Goal: Contribute content: Contribute content

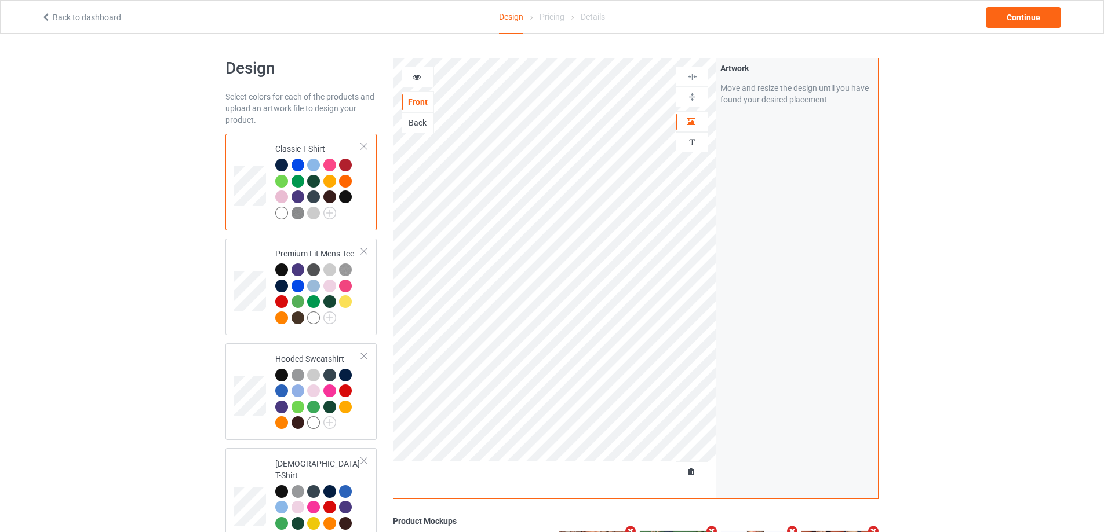
click at [689, 462] on div "Front Back Artwork Personalized text" at bounding box center [554, 279] width 323 height 440
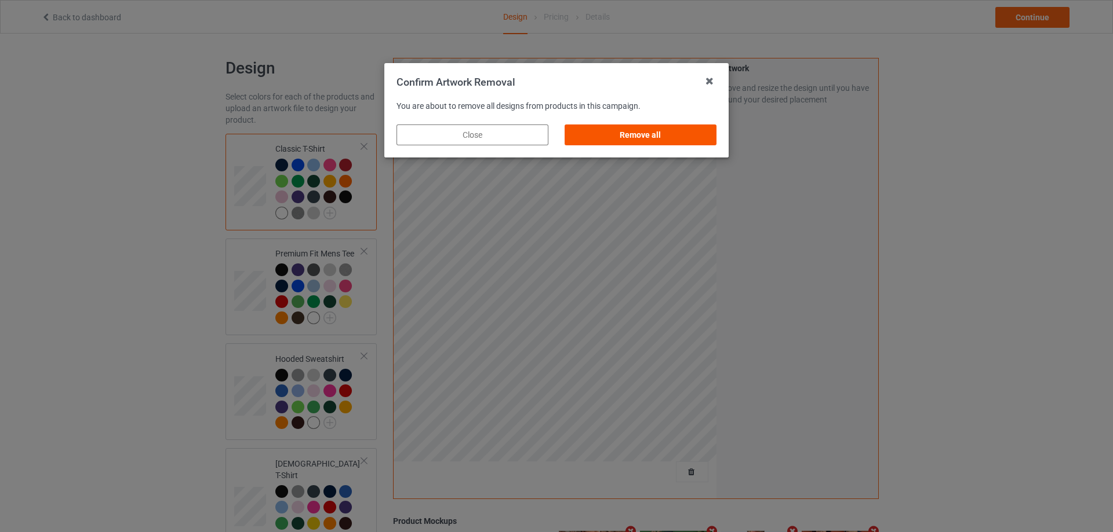
click at [678, 133] on div "Remove all" at bounding box center [640, 135] width 152 height 21
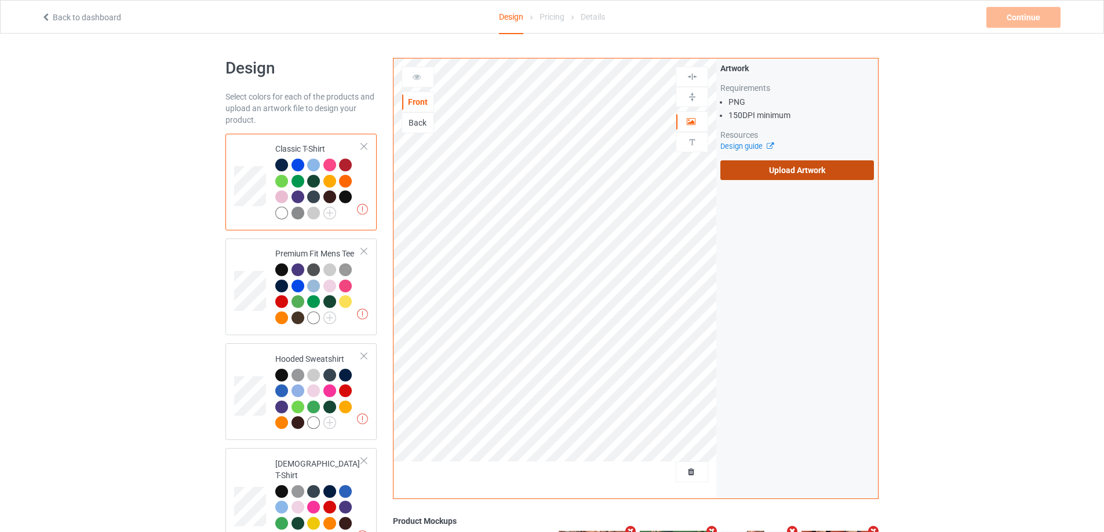
click at [783, 178] on label "Upload Artwork" at bounding box center [797, 171] width 154 height 20
click at [0, 0] on input "Upload Artwork" at bounding box center [0, 0] width 0 height 0
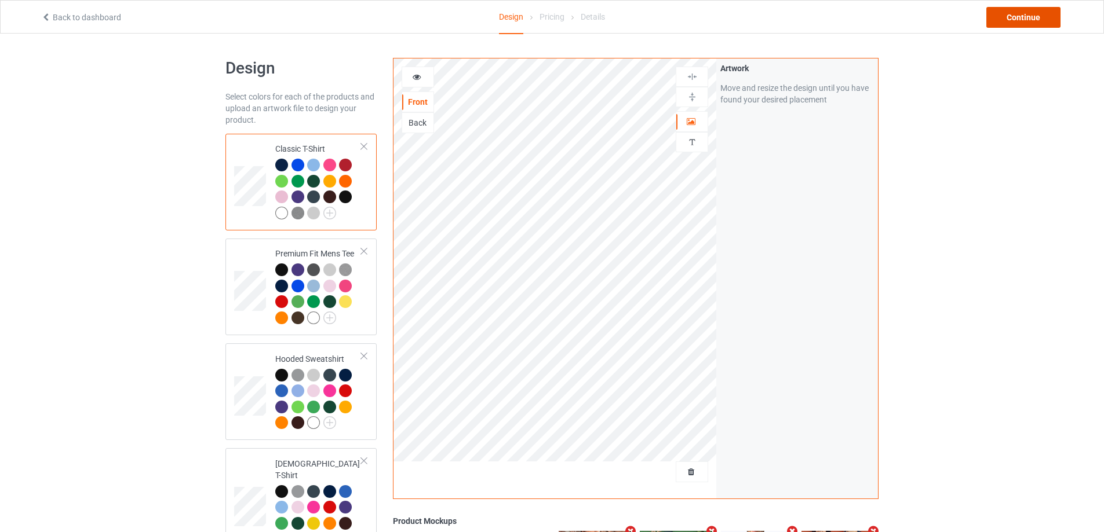
click at [1023, 20] on div "Continue" at bounding box center [1023, 17] width 74 height 21
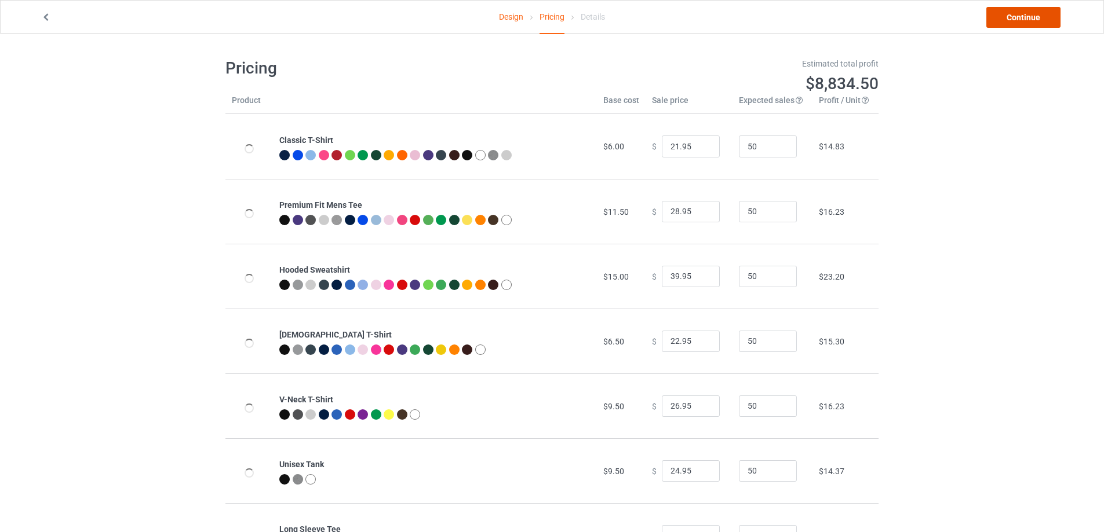
click at [1011, 18] on link "Continue" at bounding box center [1023, 17] width 74 height 21
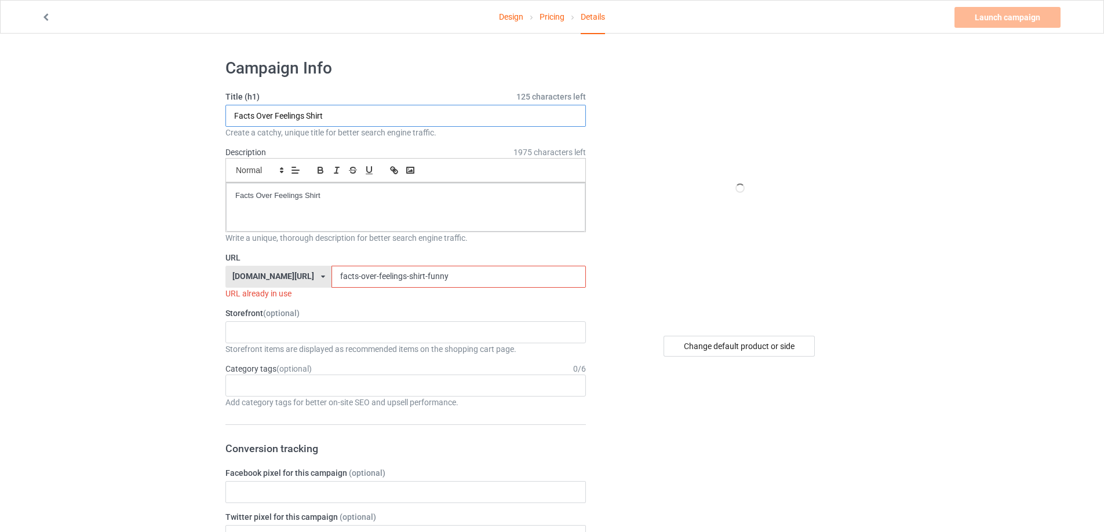
drag, startPoint x: 208, startPoint y: 121, endPoint x: 239, endPoint y: 208, distance: 92.7
paste input "[PERSON_NAME] Land Of The Free Home Of The Brave s"
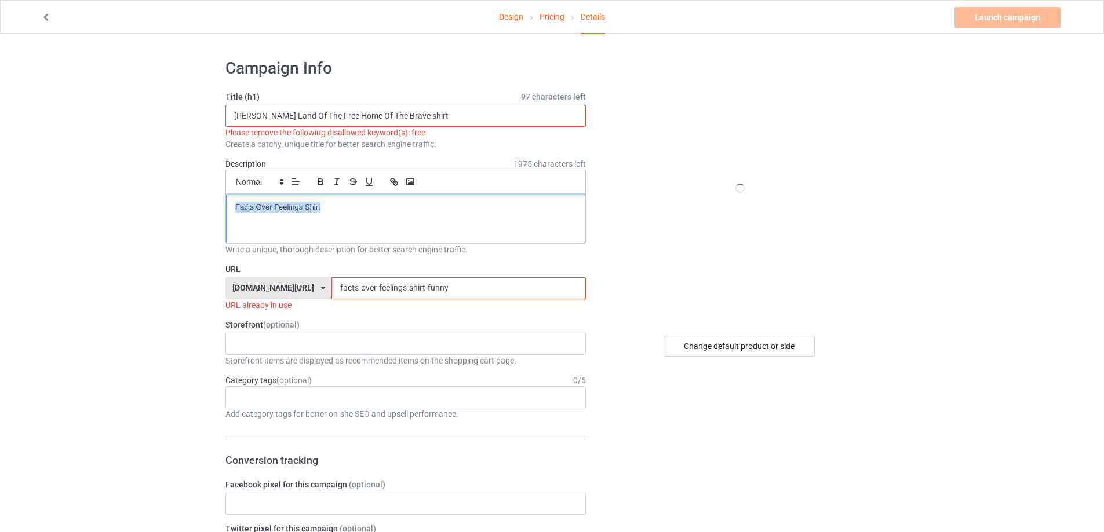
drag, startPoint x: 302, startPoint y: 192, endPoint x: 146, endPoint y: 195, distance: 156.5
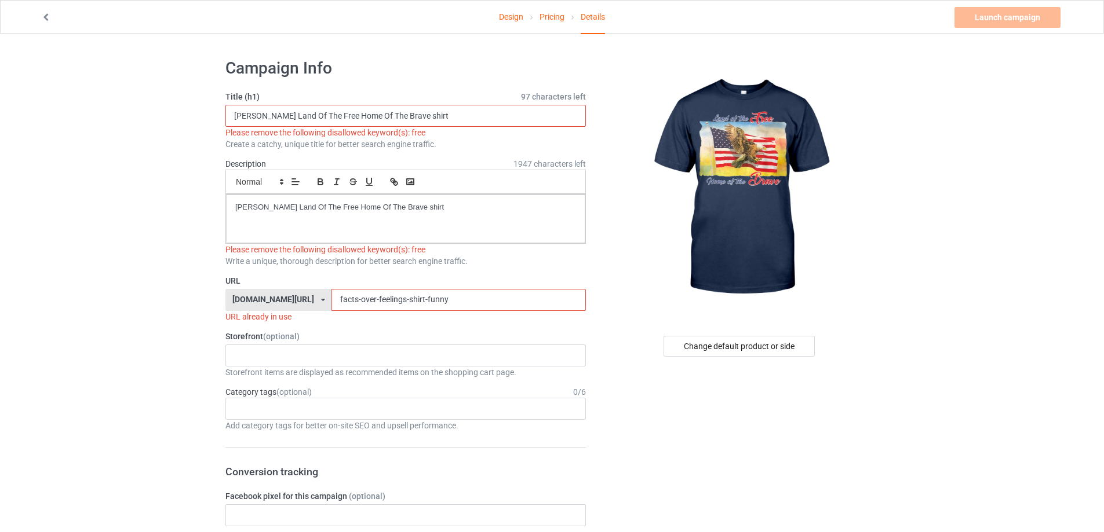
click at [338, 116] on input "[PERSON_NAME] Land Of The Free Home Of The Brave shirt" at bounding box center [405, 116] width 360 height 22
click at [340, 114] on input "[PERSON_NAME] Land Of The Free Home Of The Brave shirt" at bounding box center [405, 116] width 360 height 22
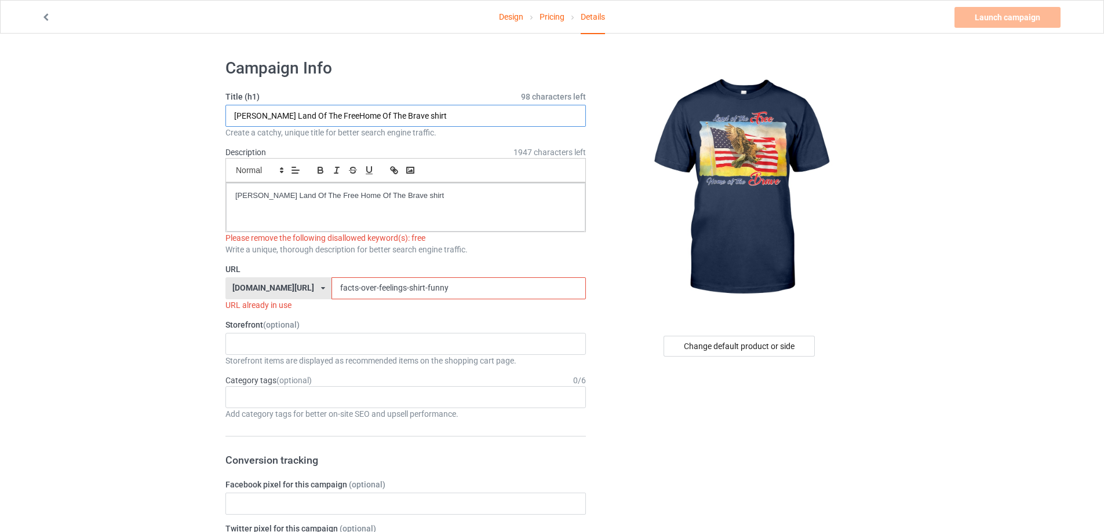
type input "[PERSON_NAME] Land Of The FreeHome Of The Brave shirt"
click at [453, 218] on div "[PERSON_NAME] Land Of The Free Home Of The Brave shirt" at bounding box center [405, 207] width 359 height 49
paste input "[PERSON_NAME]-land-of-the-free-home-of-the-brave-sh"
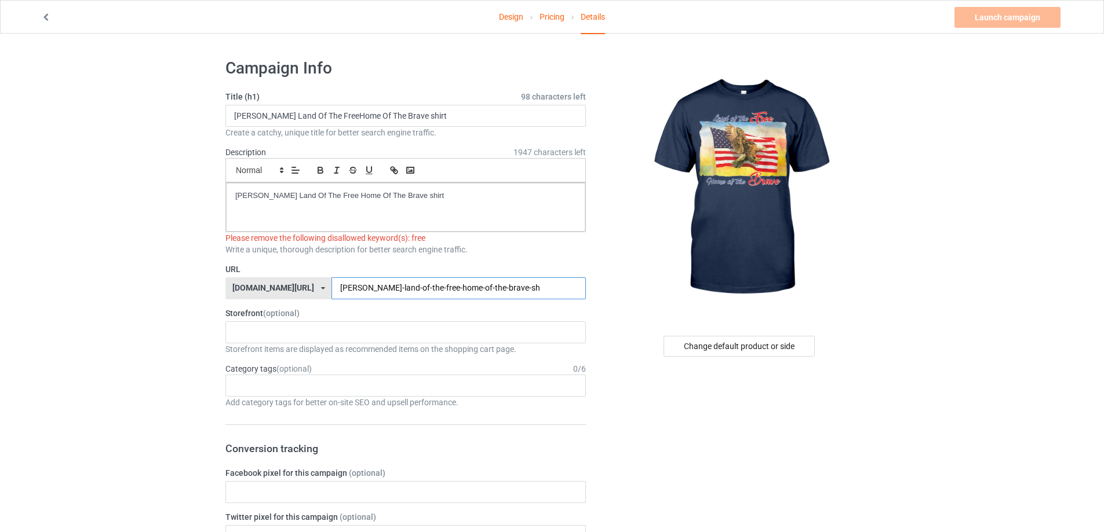
type input "[PERSON_NAME]-land-of-the-free-home-of-the-brave-sh"
click at [338, 197] on p "[PERSON_NAME] Land Of The Free Home Of The Brave shirt" at bounding box center [405, 196] width 341 height 11
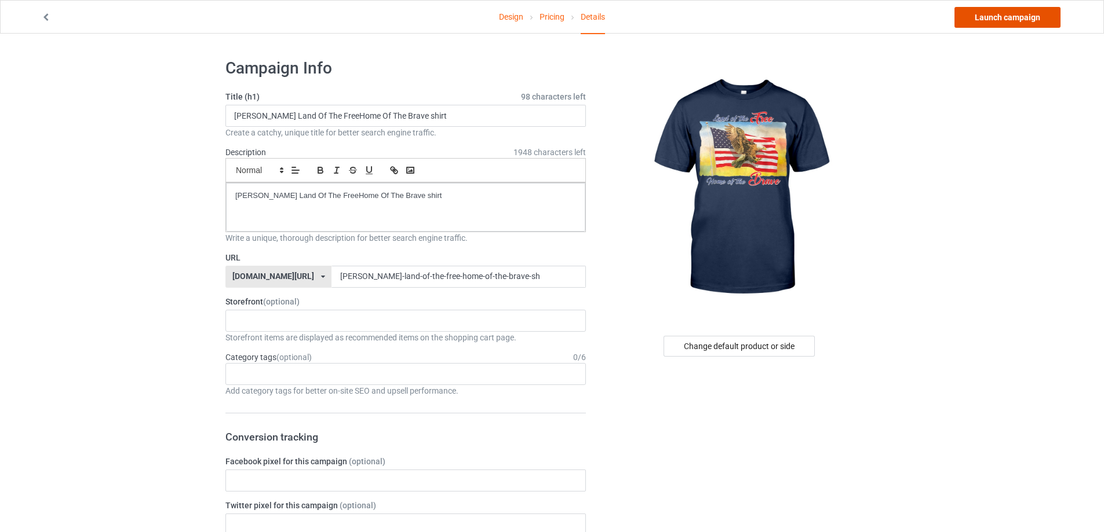
click at [971, 26] on link "Launch campaign" at bounding box center [1007, 17] width 106 height 21
